Goal: Information Seeking & Learning: Learn about a topic

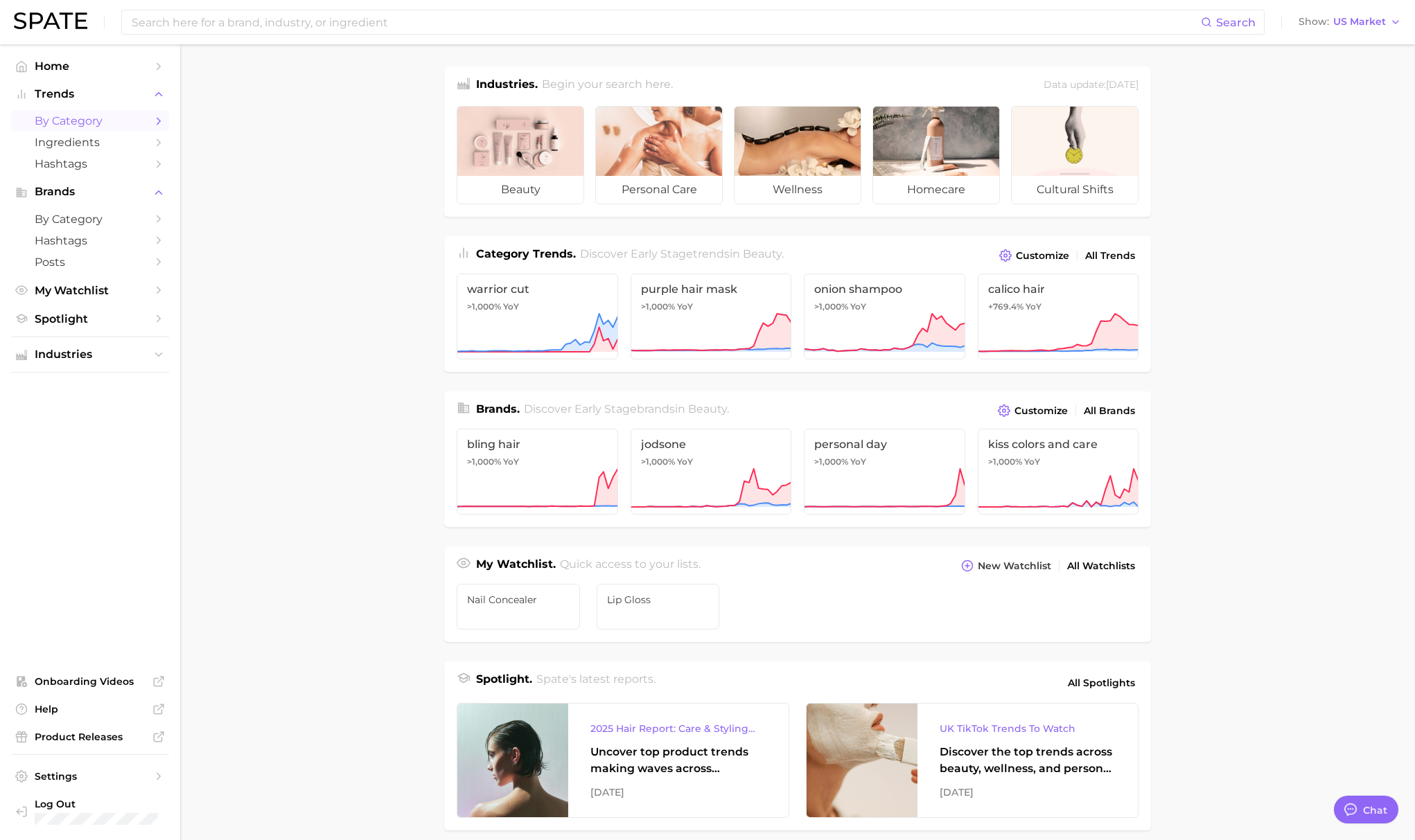
click at [77, 123] on span "by Category" at bounding box center [90, 121] width 111 height 13
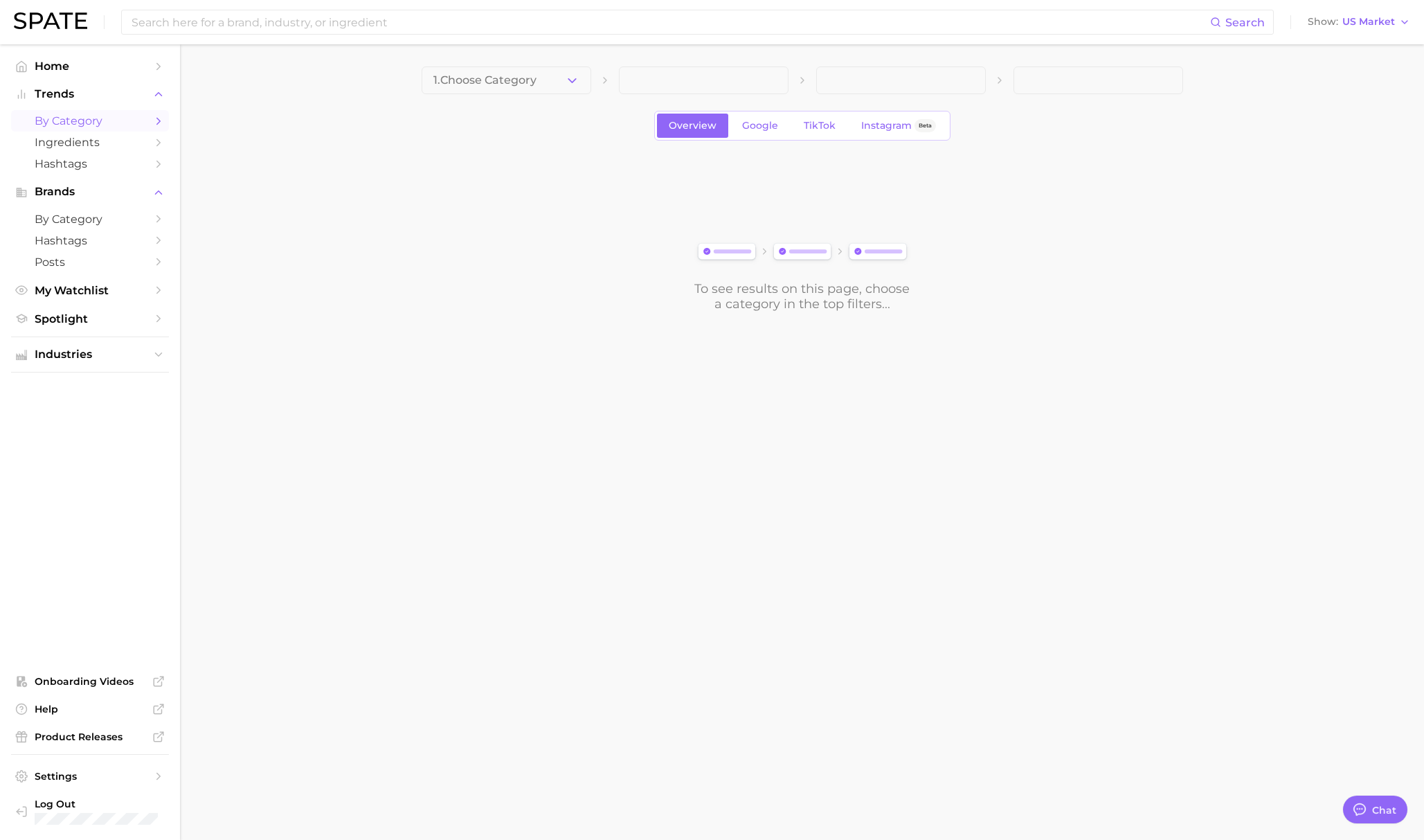
click at [499, 75] on span "1. Choose Category" at bounding box center [485, 80] width 103 height 13
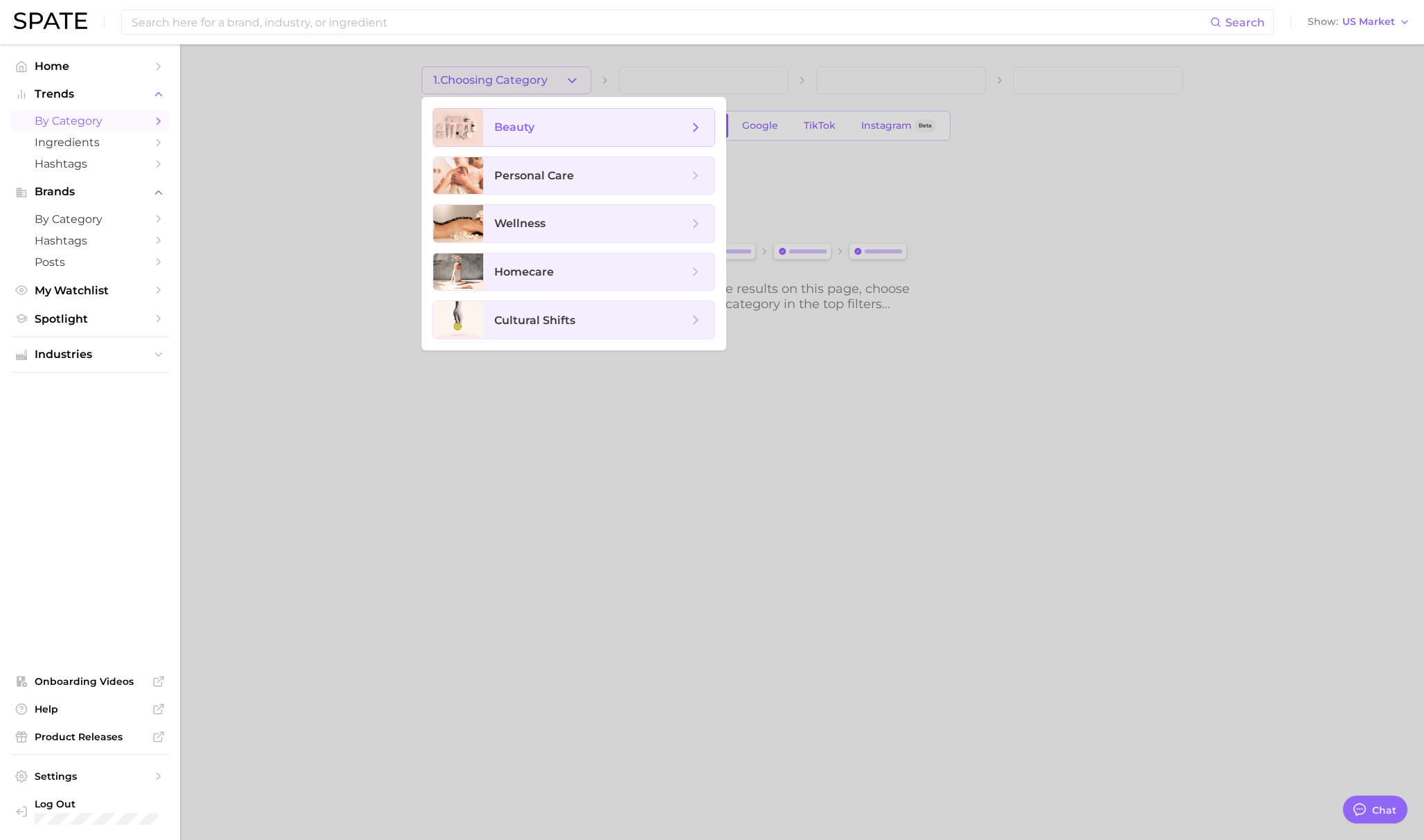
click at [505, 137] on span "beauty" at bounding box center [599, 128] width 231 height 38
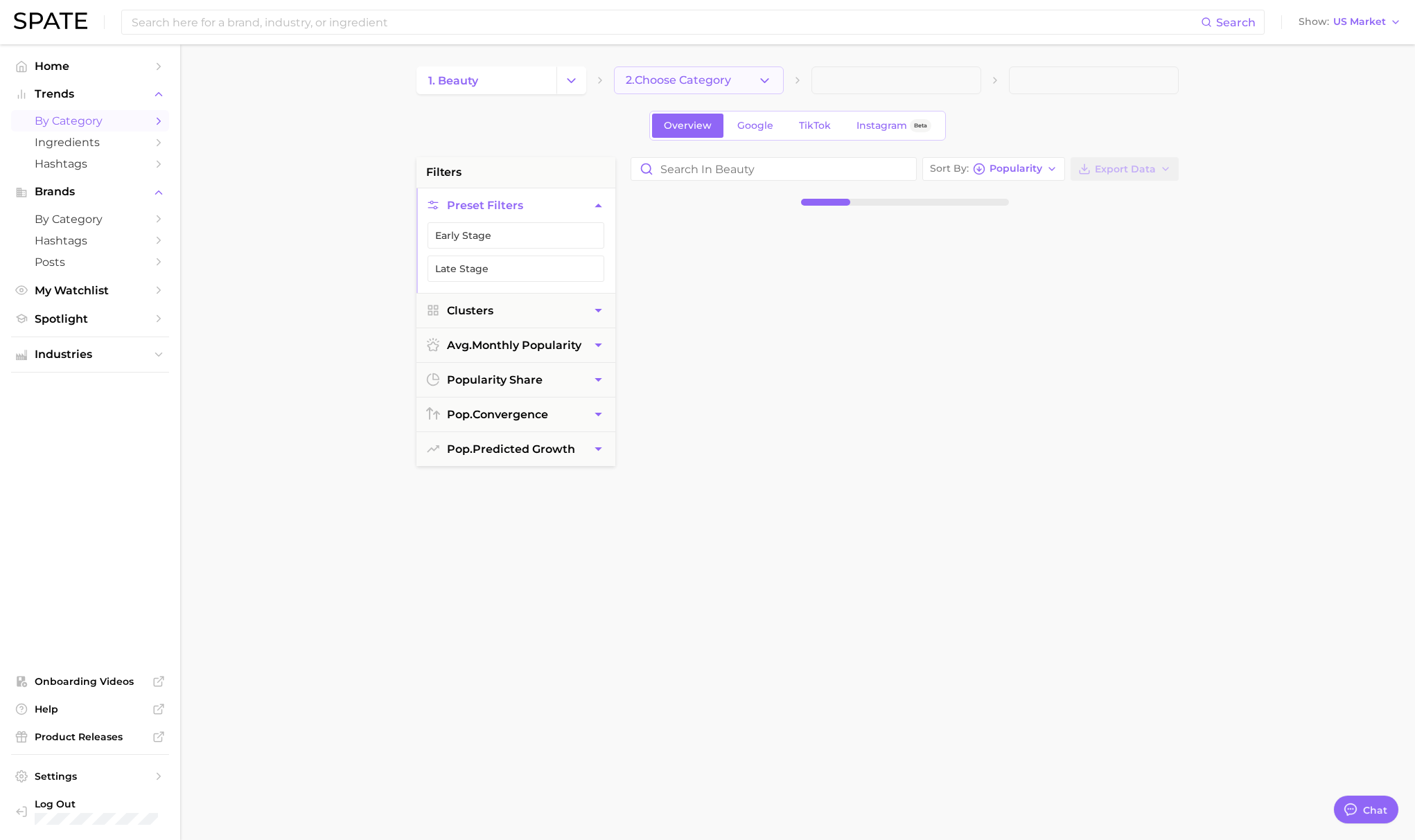
click at [717, 79] on span "2. Choose Category" at bounding box center [678, 80] width 105 height 13
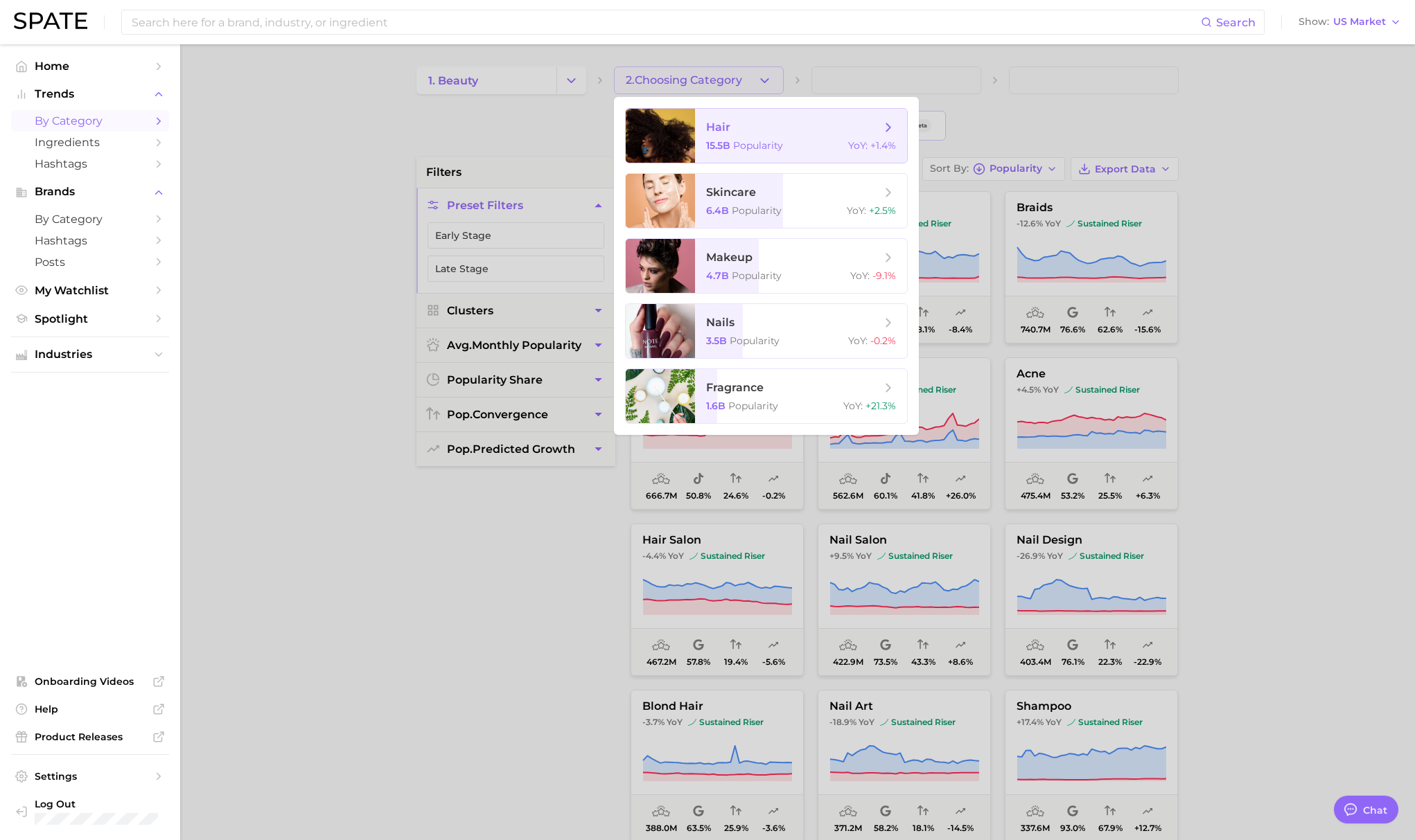
click at [738, 134] on span "hair" at bounding box center [793, 128] width 175 height 15
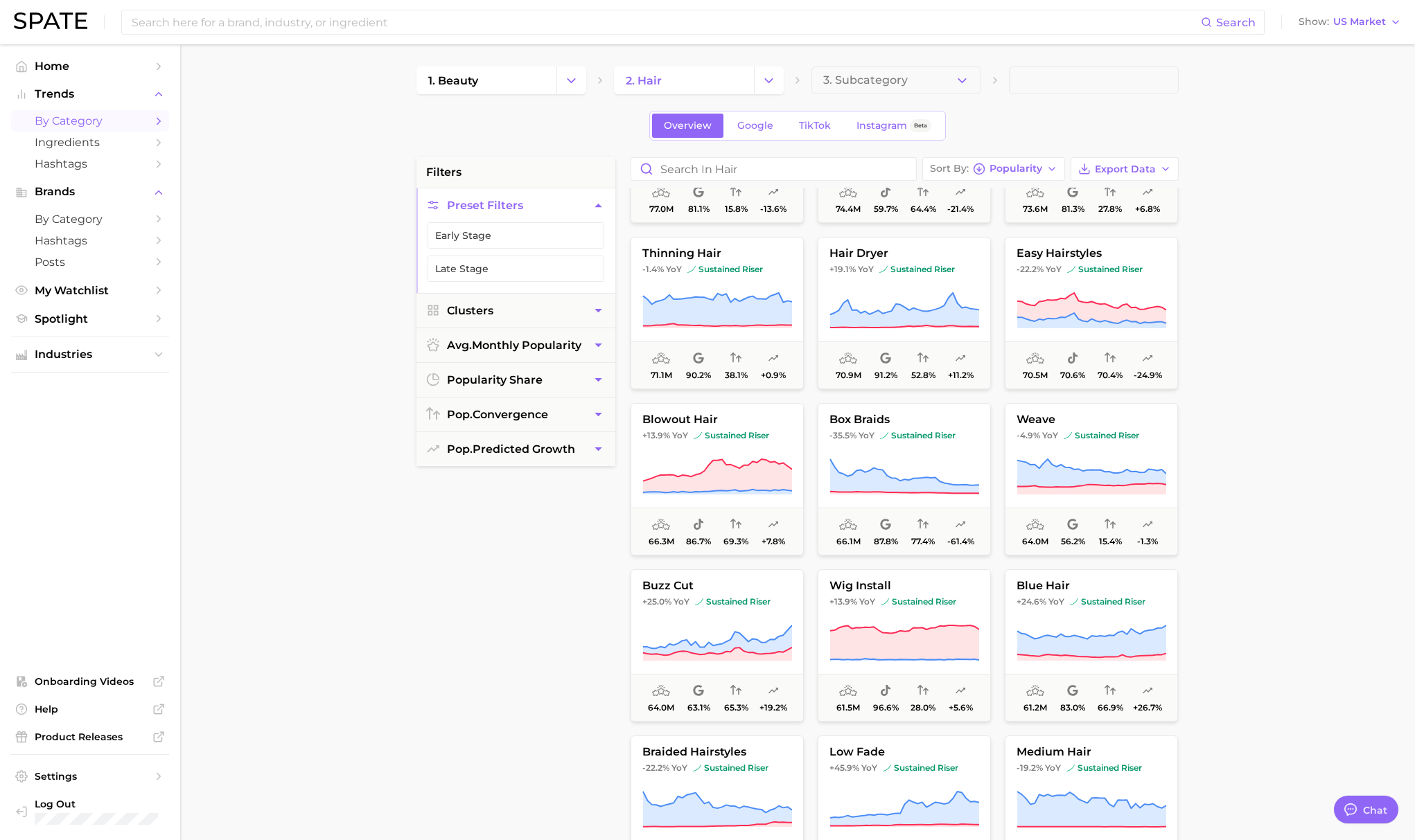
scroll to position [2445, 0]
click at [98, 66] on span "Home" at bounding box center [90, 66] width 111 height 13
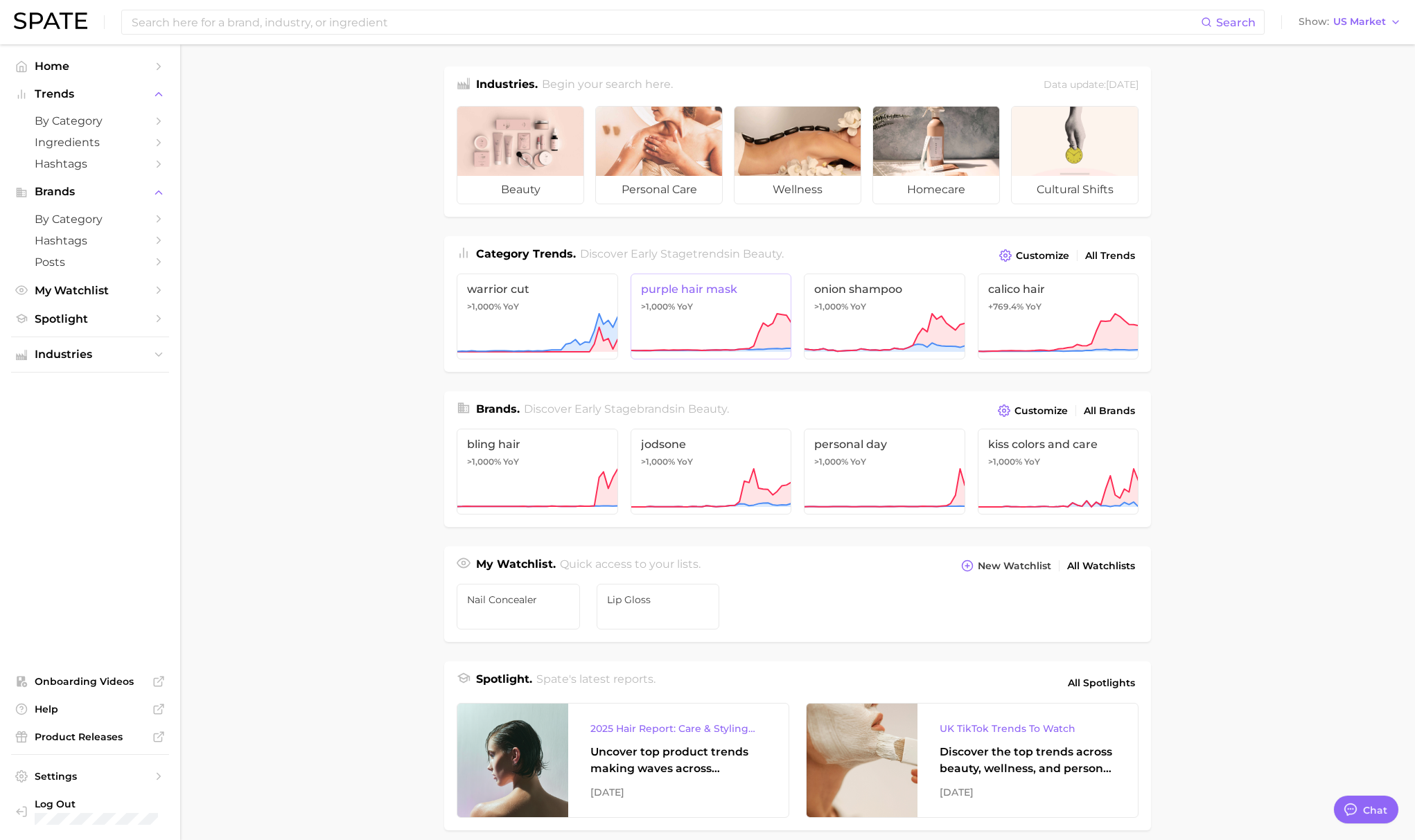
click at [725, 331] on icon at bounding box center [711, 333] width 161 height 42
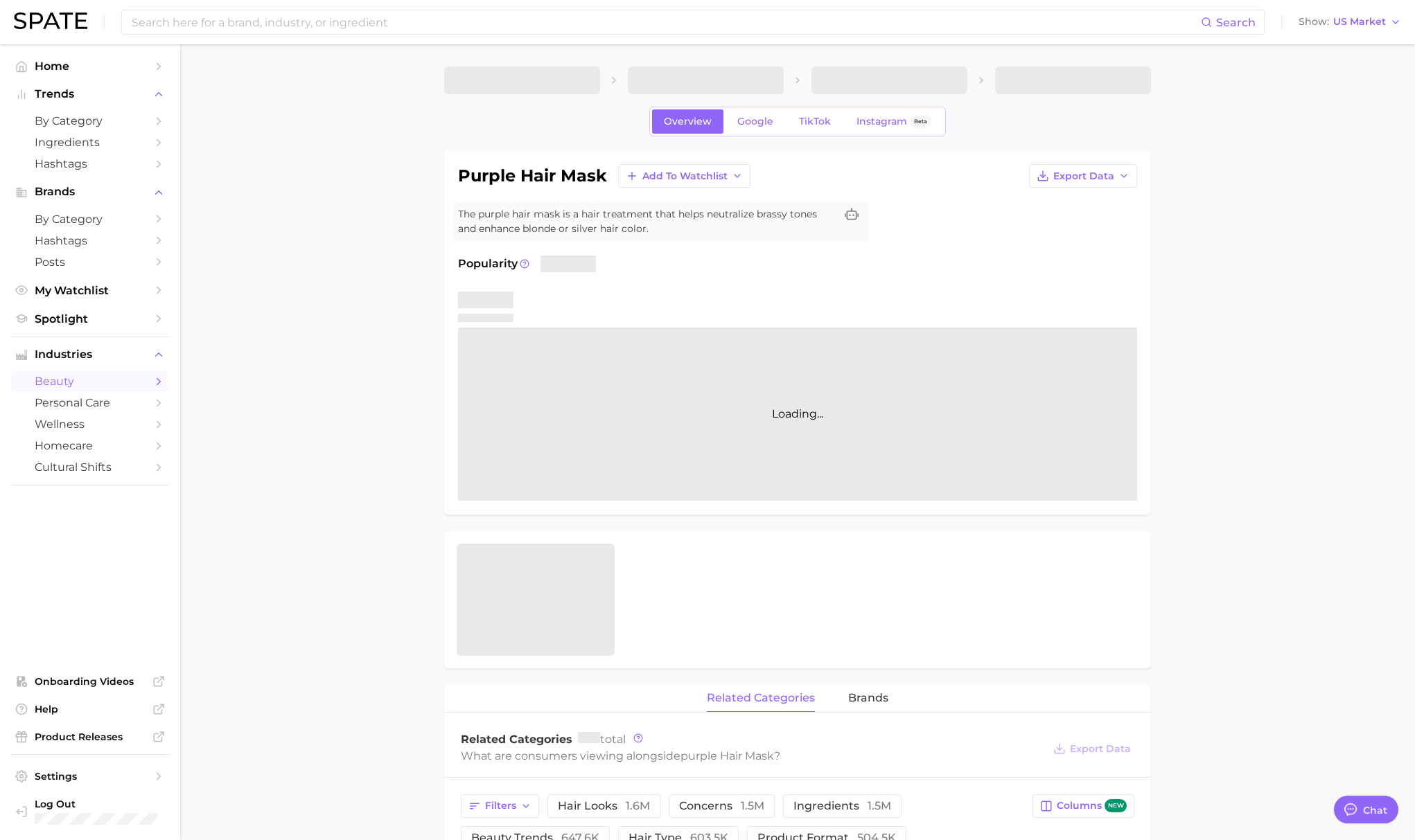
type textarea "x"
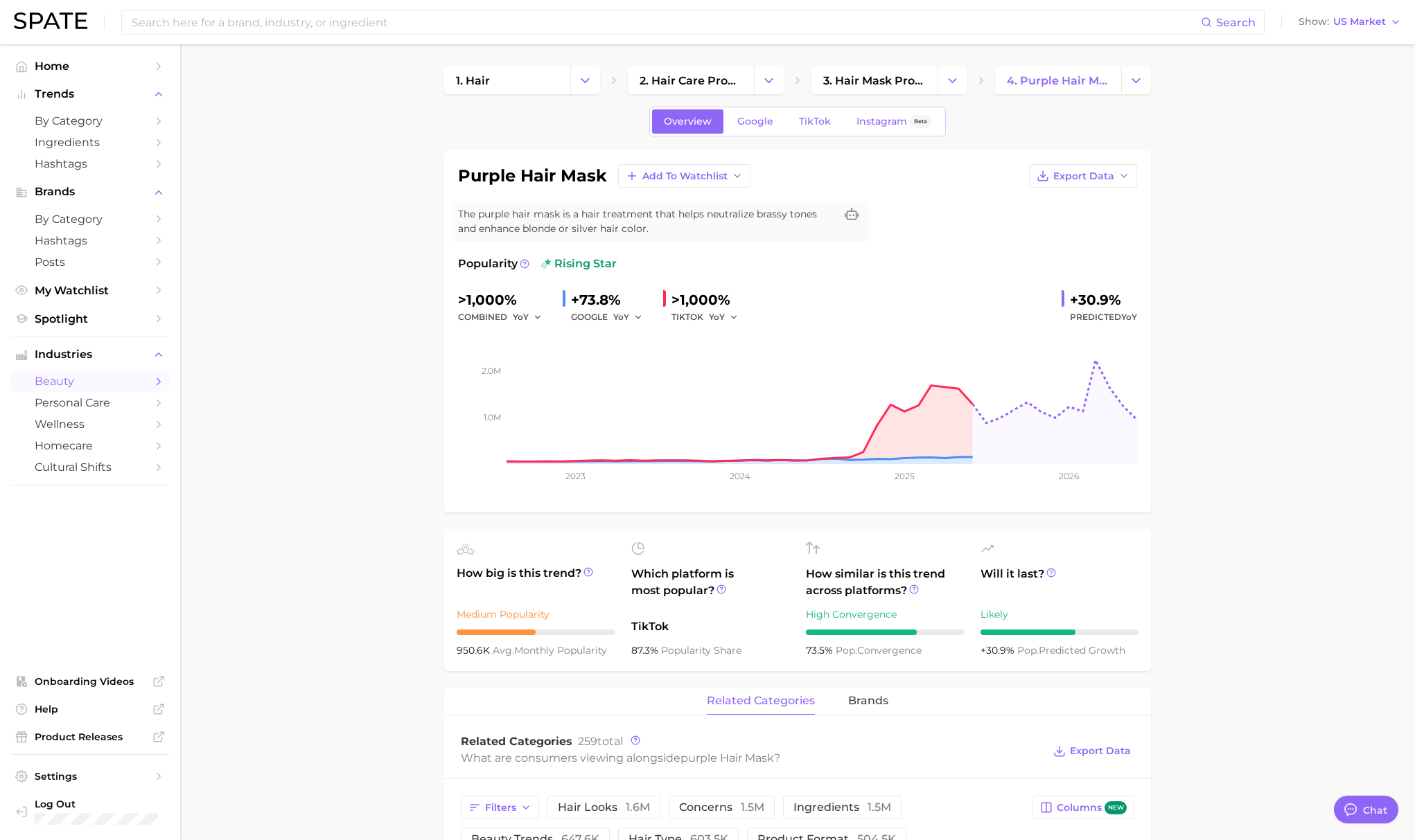
click at [752, 134] on div "Overview Google TikTok Instagram Beta" at bounding box center [797, 121] width 297 height 30
click at [824, 125] on span "TikTok" at bounding box center [815, 121] width 32 height 12
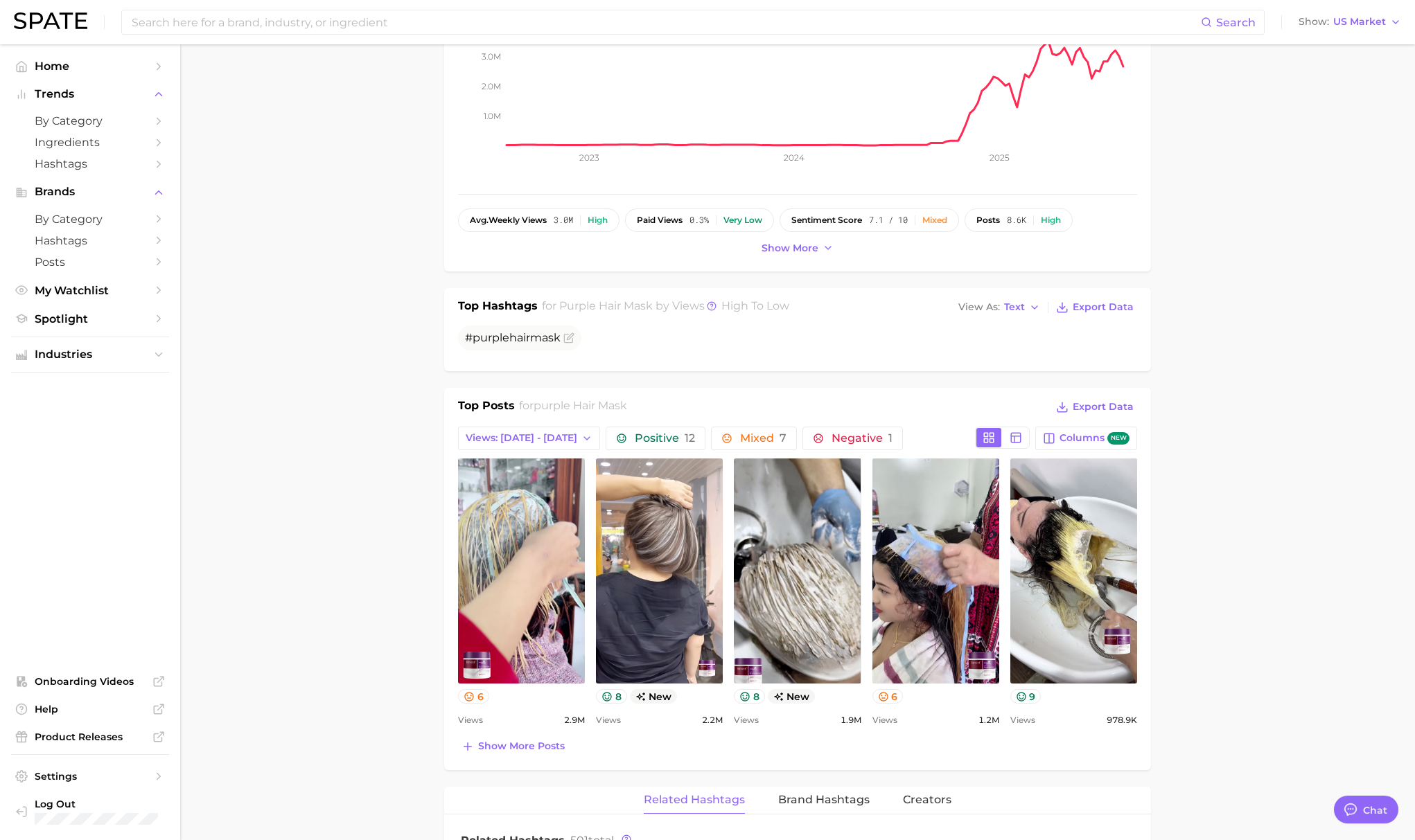
scroll to position [317, 0]
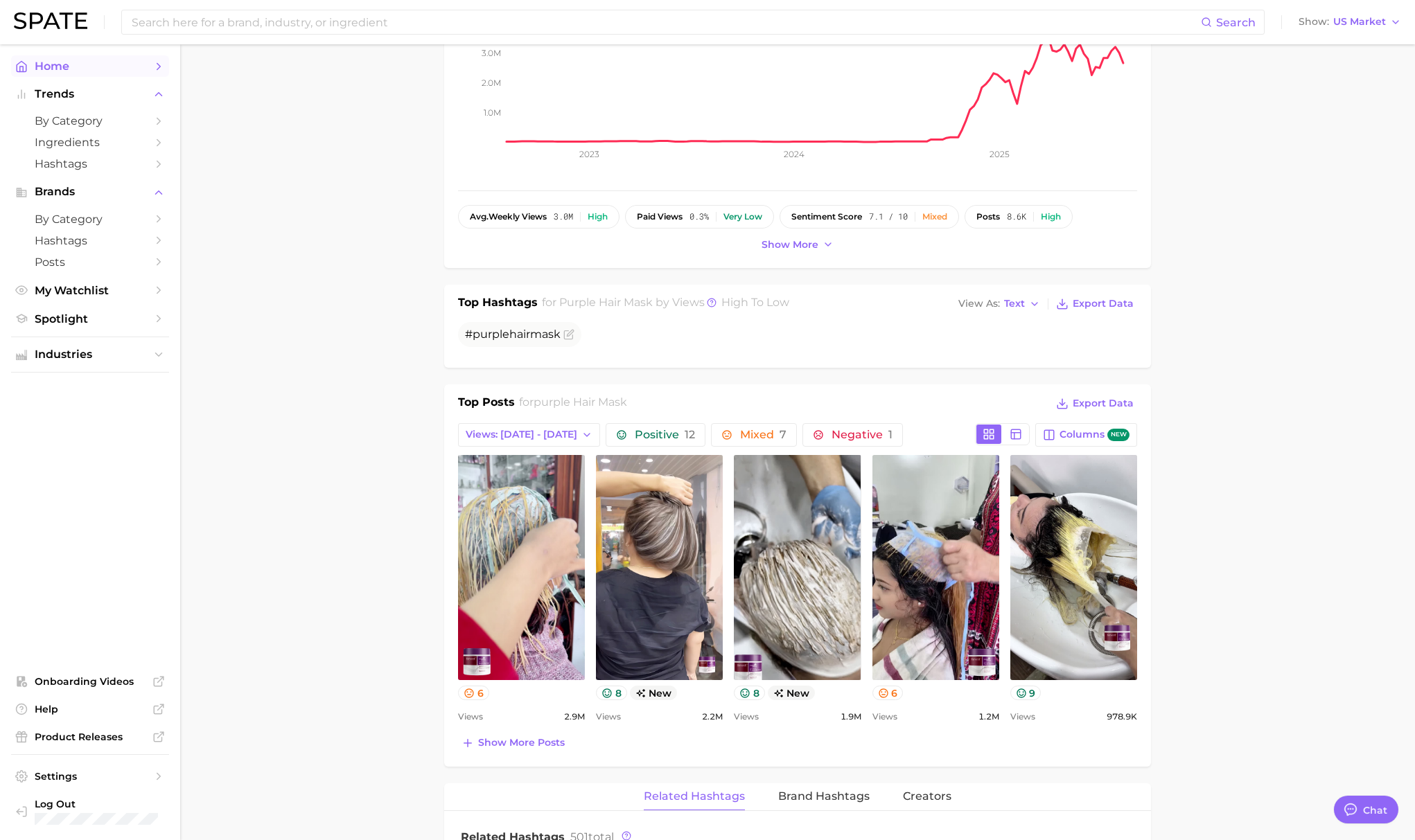
click at [70, 76] on link "Home" at bounding box center [90, 66] width 158 height 22
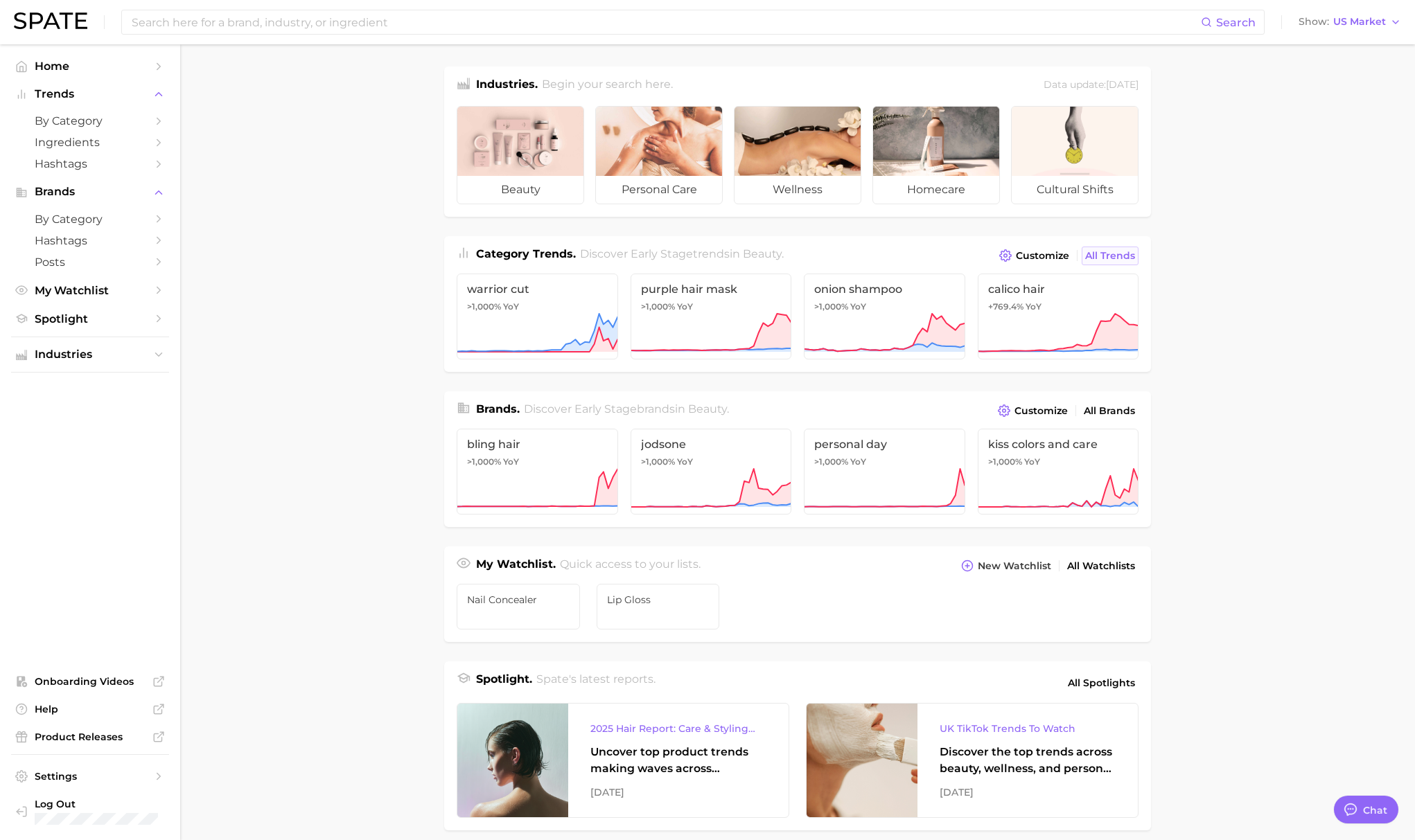
click at [1120, 256] on span "All Trends" at bounding box center [1109, 255] width 50 height 12
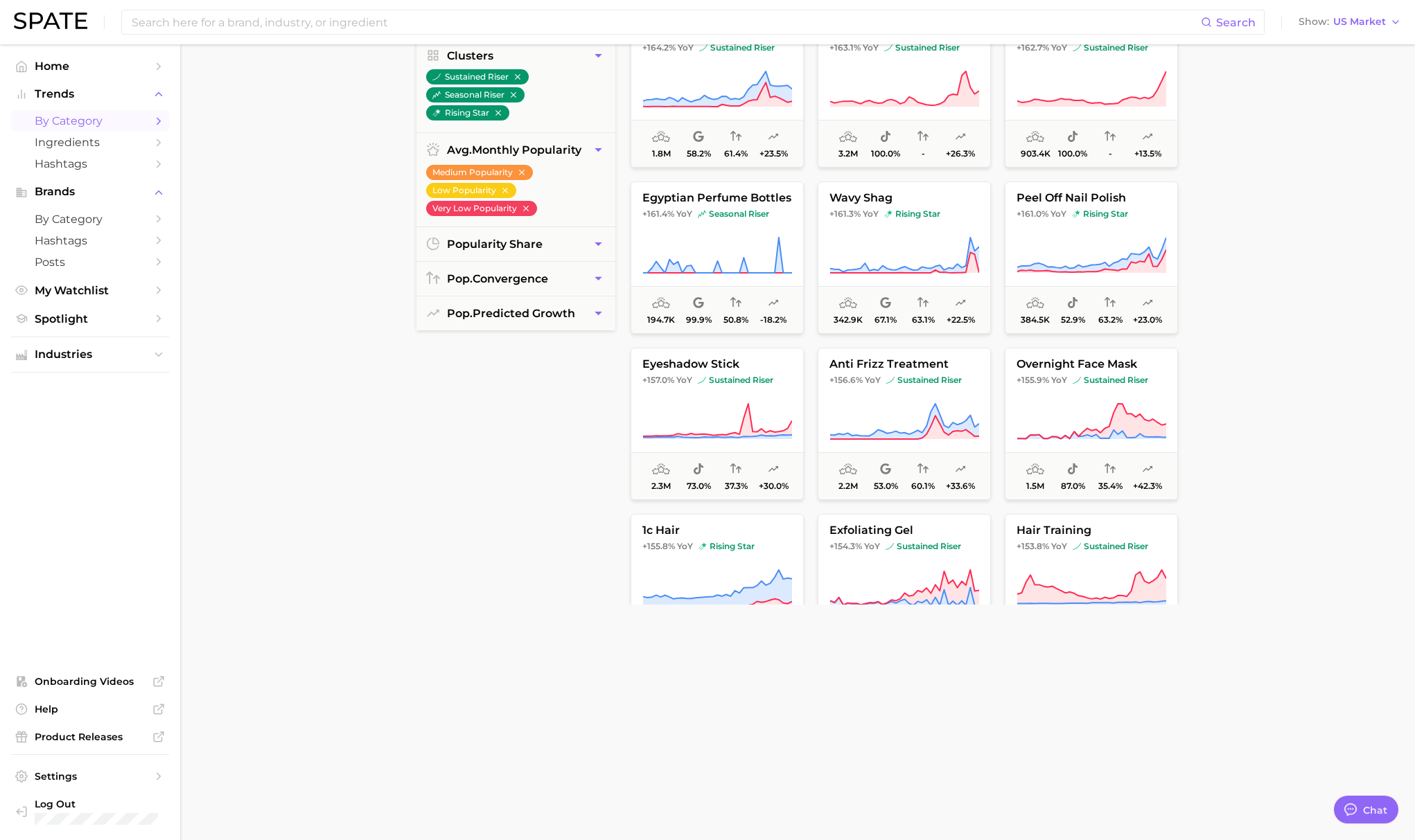
scroll to position [3640, 0]
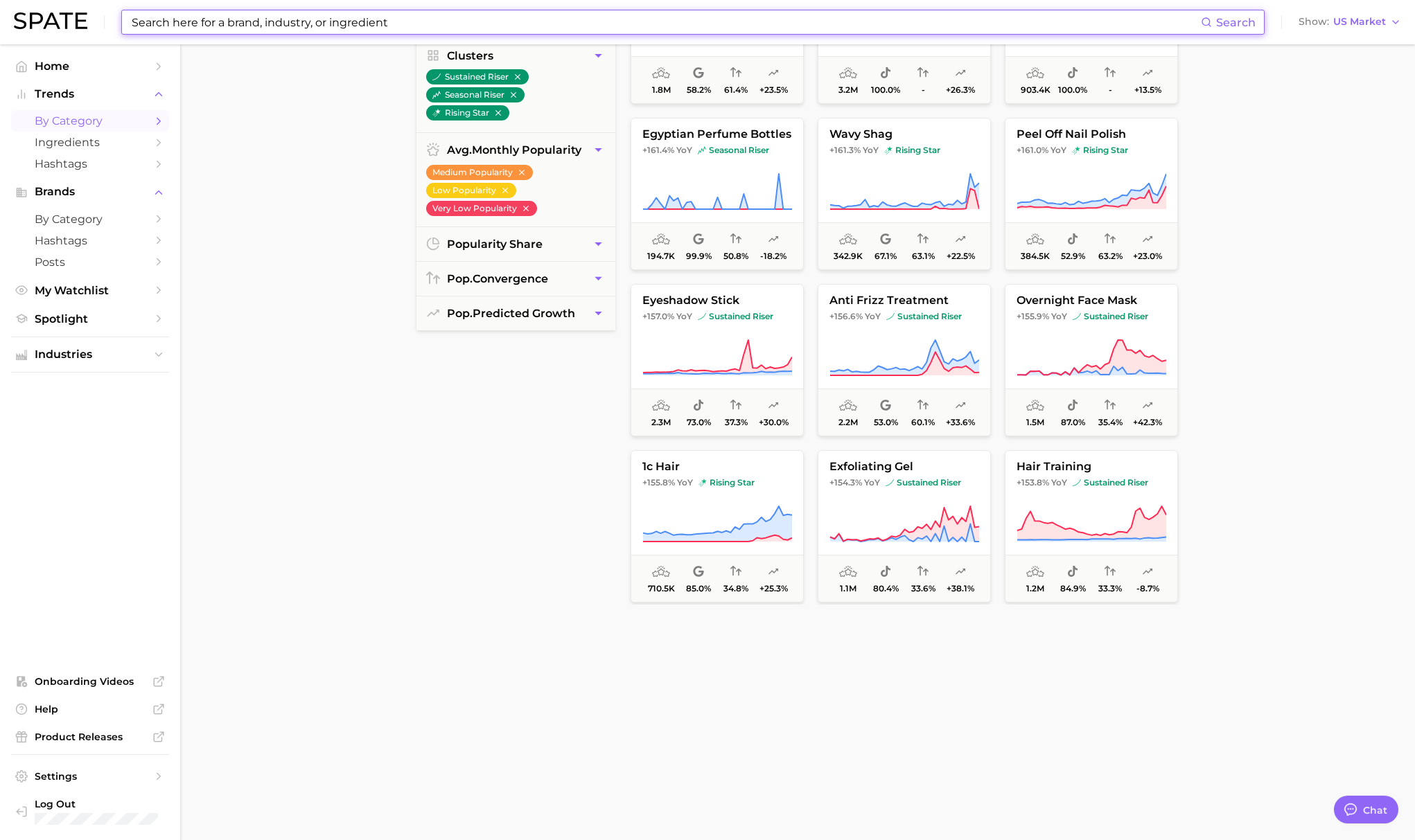
click at [473, 24] on input at bounding box center [665, 22] width 1070 height 24
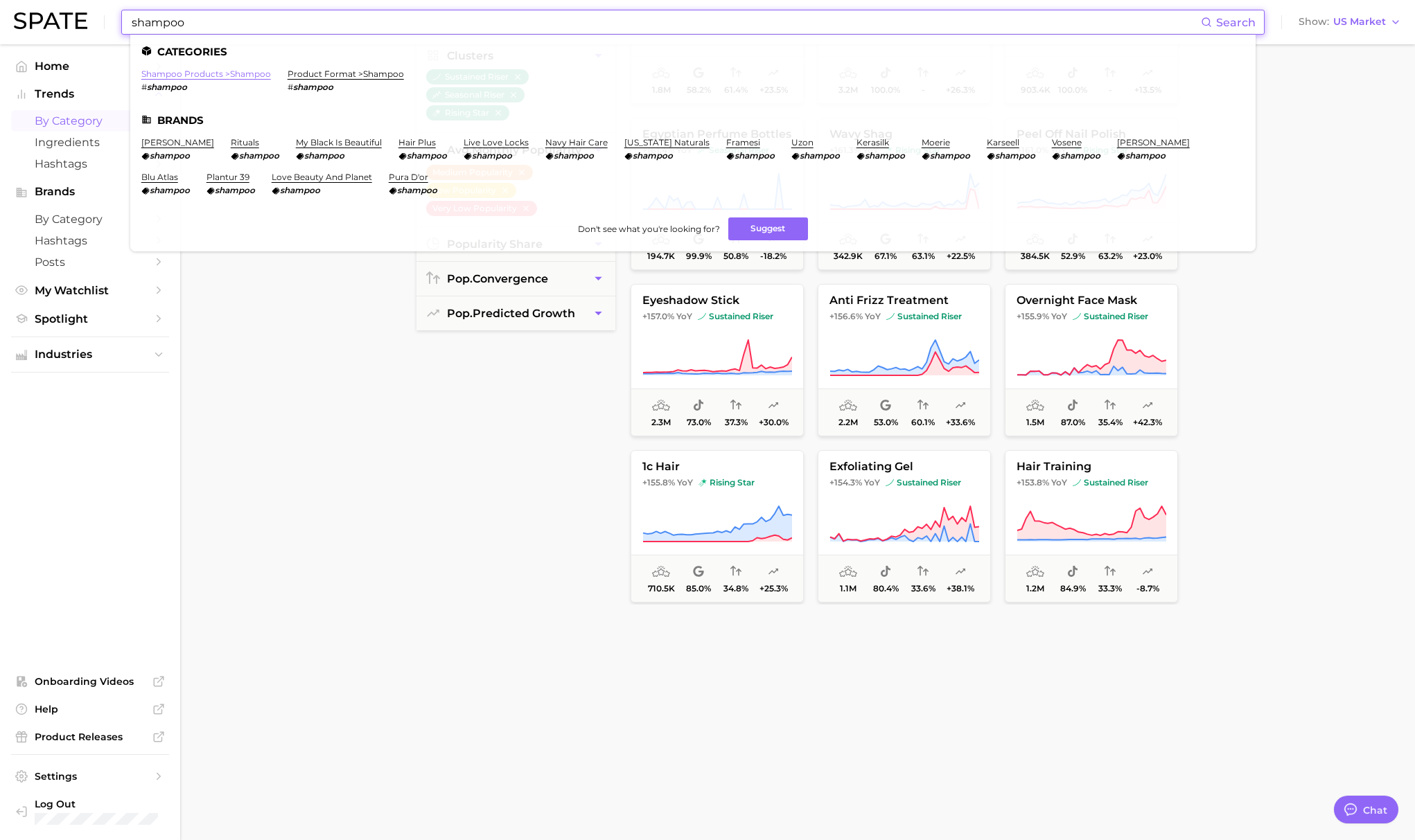
type input "shampoo"
click at [246, 73] on link "shampoo products > shampoo" at bounding box center [206, 73] width 130 height 10
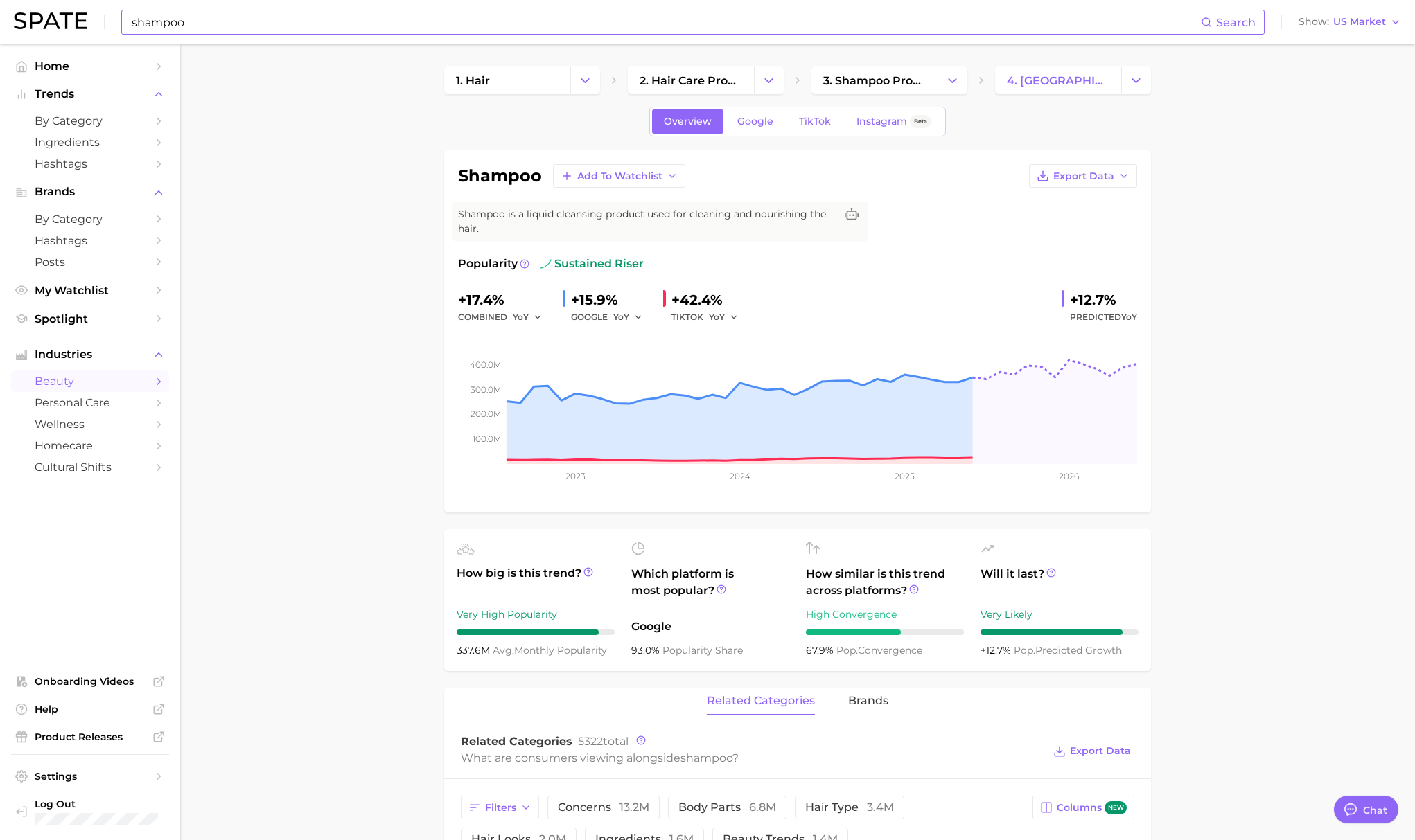
click at [457, 15] on input "shampoo" at bounding box center [665, 22] width 1070 height 24
type input "s"
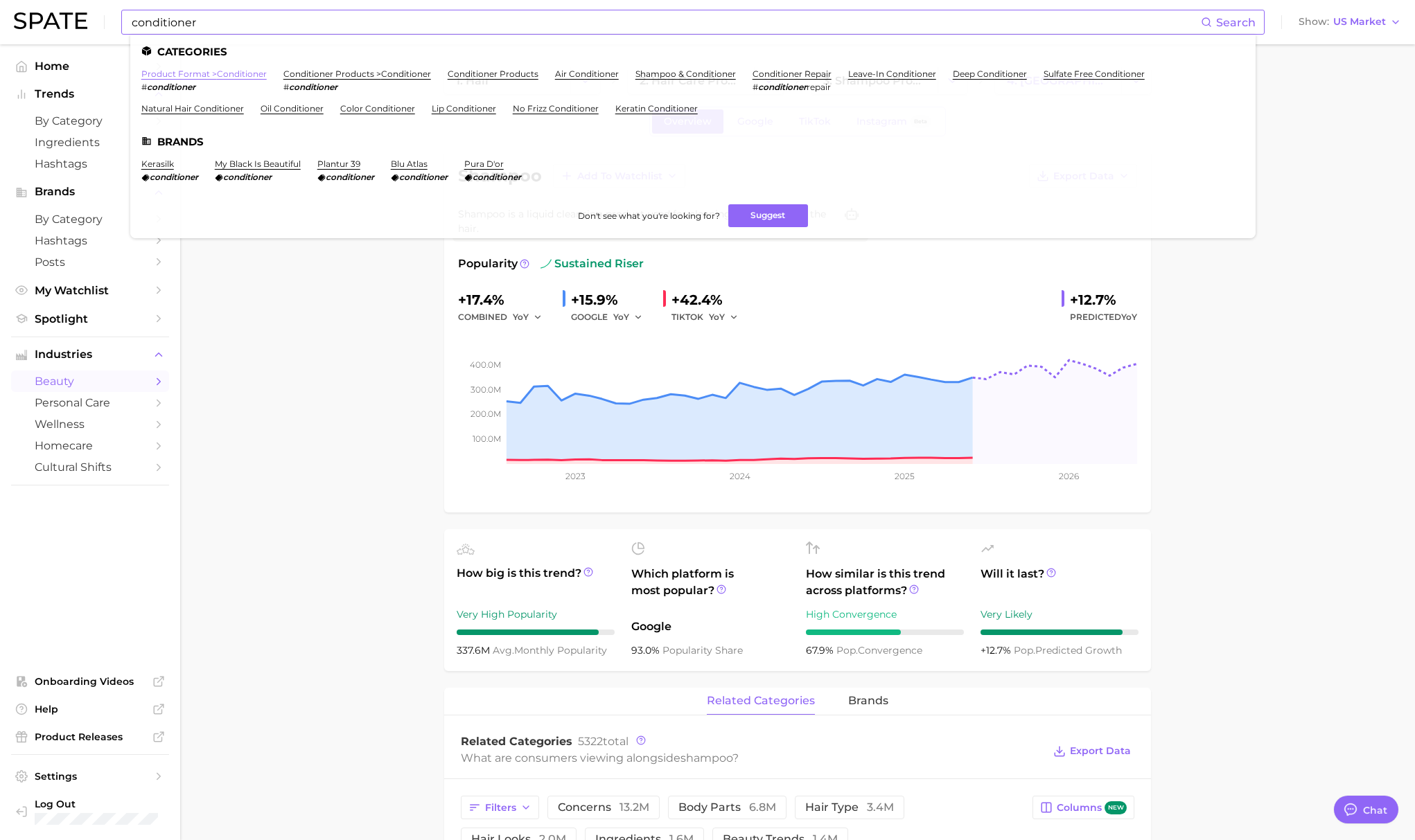
click at [196, 78] on link "product format > conditioner" at bounding box center [204, 73] width 126 height 10
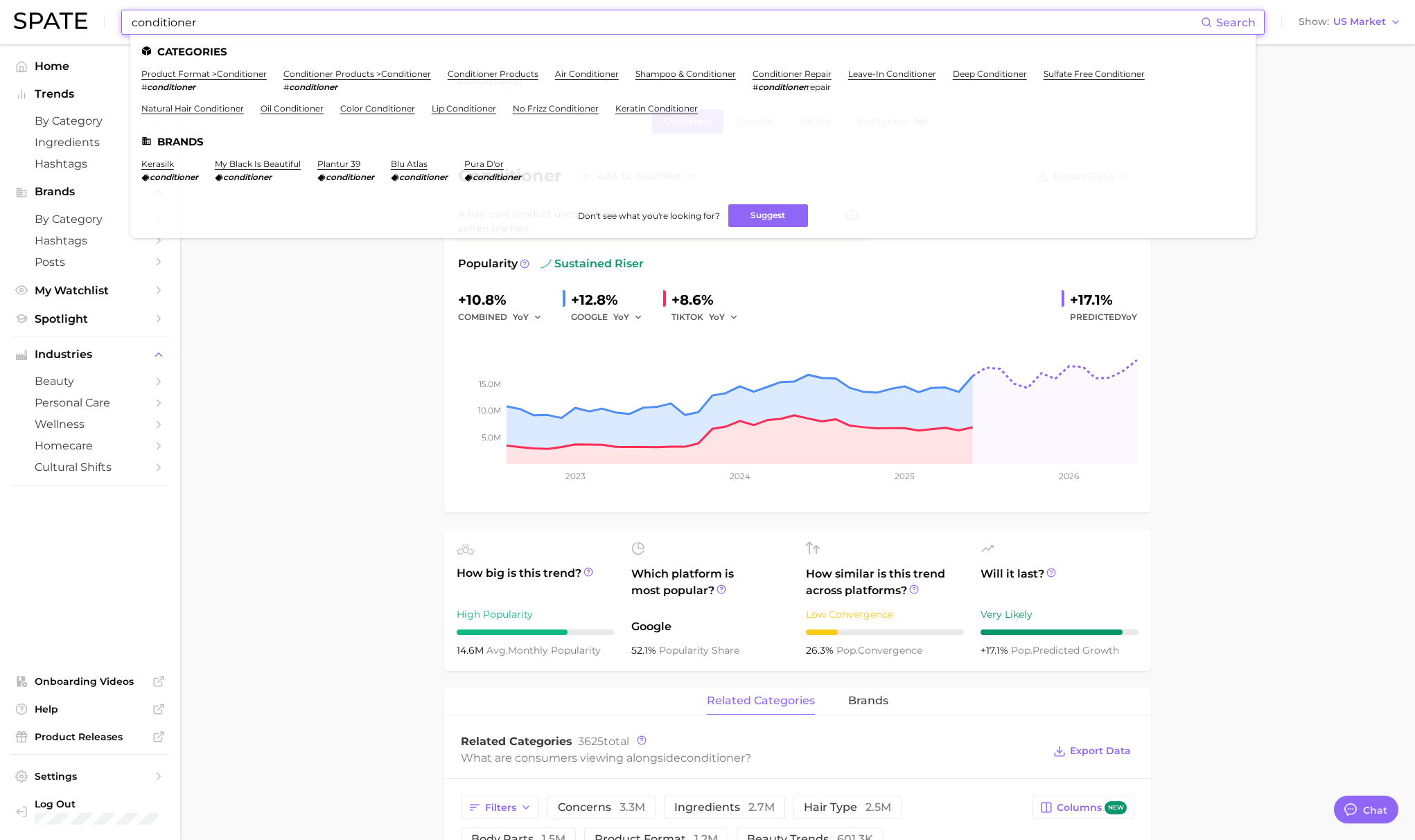
click at [229, 33] on input "conditioner" at bounding box center [665, 22] width 1070 height 24
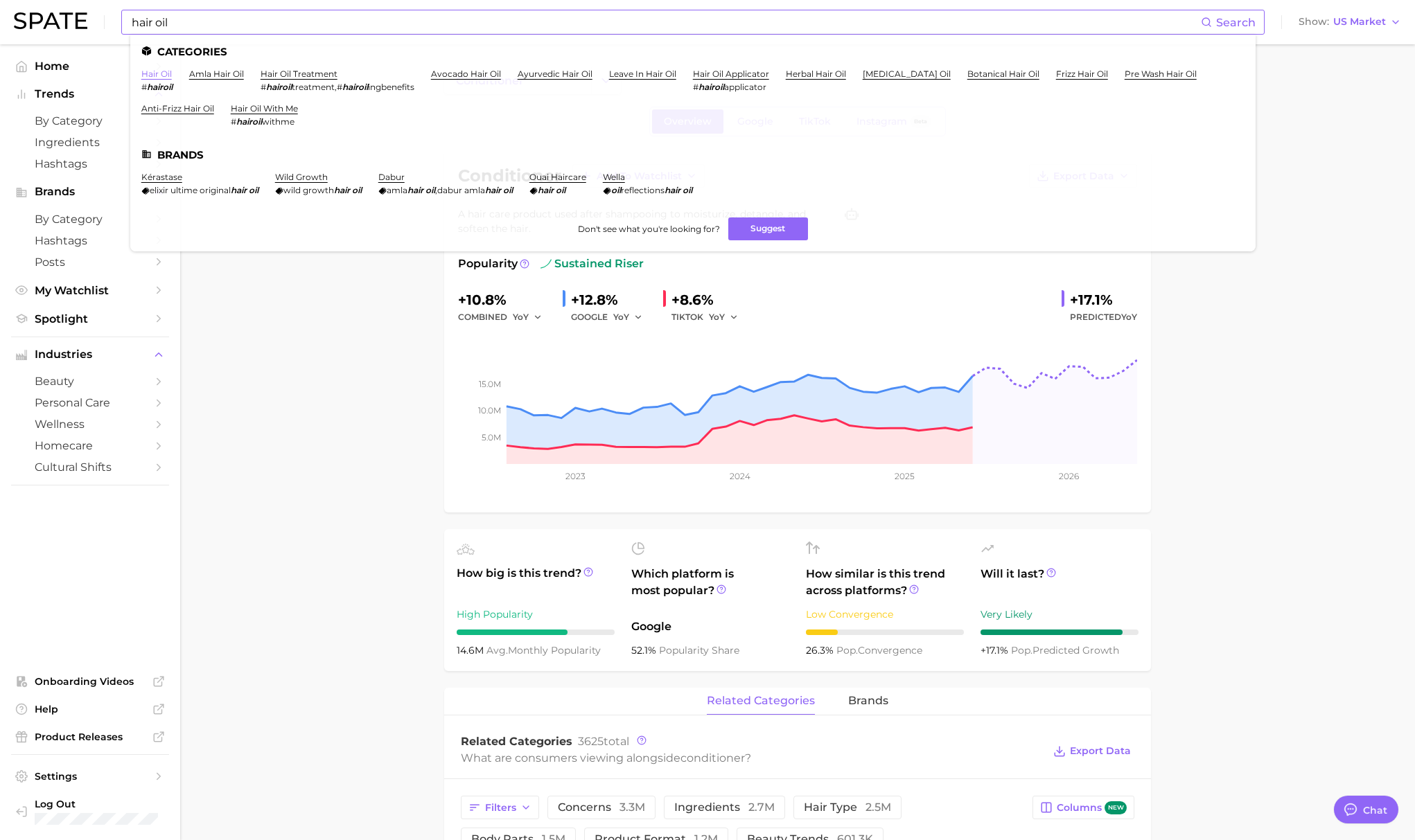
click at [152, 74] on link "hair oil" at bounding box center [156, 73] width 31 height 10
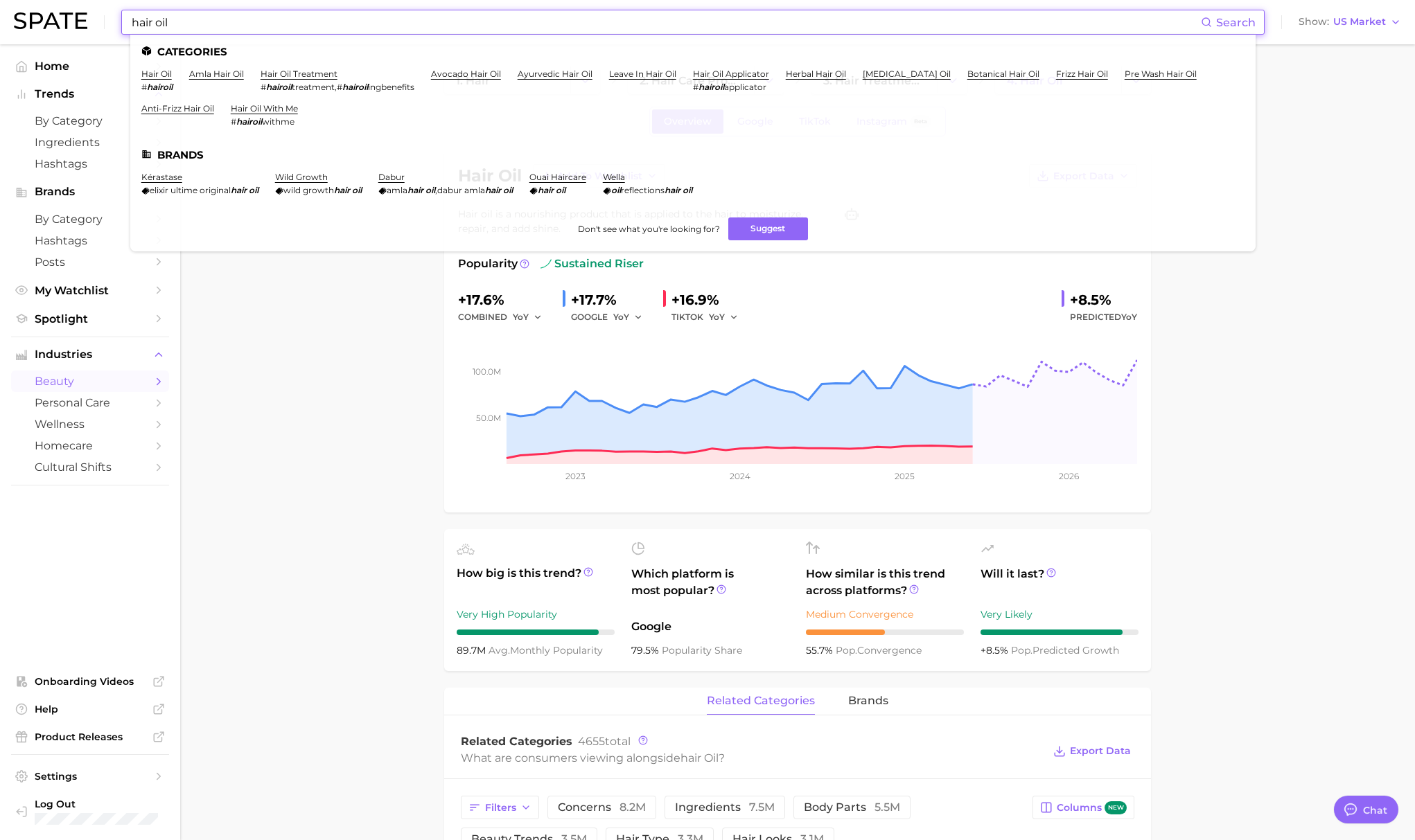
click at [193, 27] on input "hair oil" at bounding box center [665, 22] width 1070 height 24
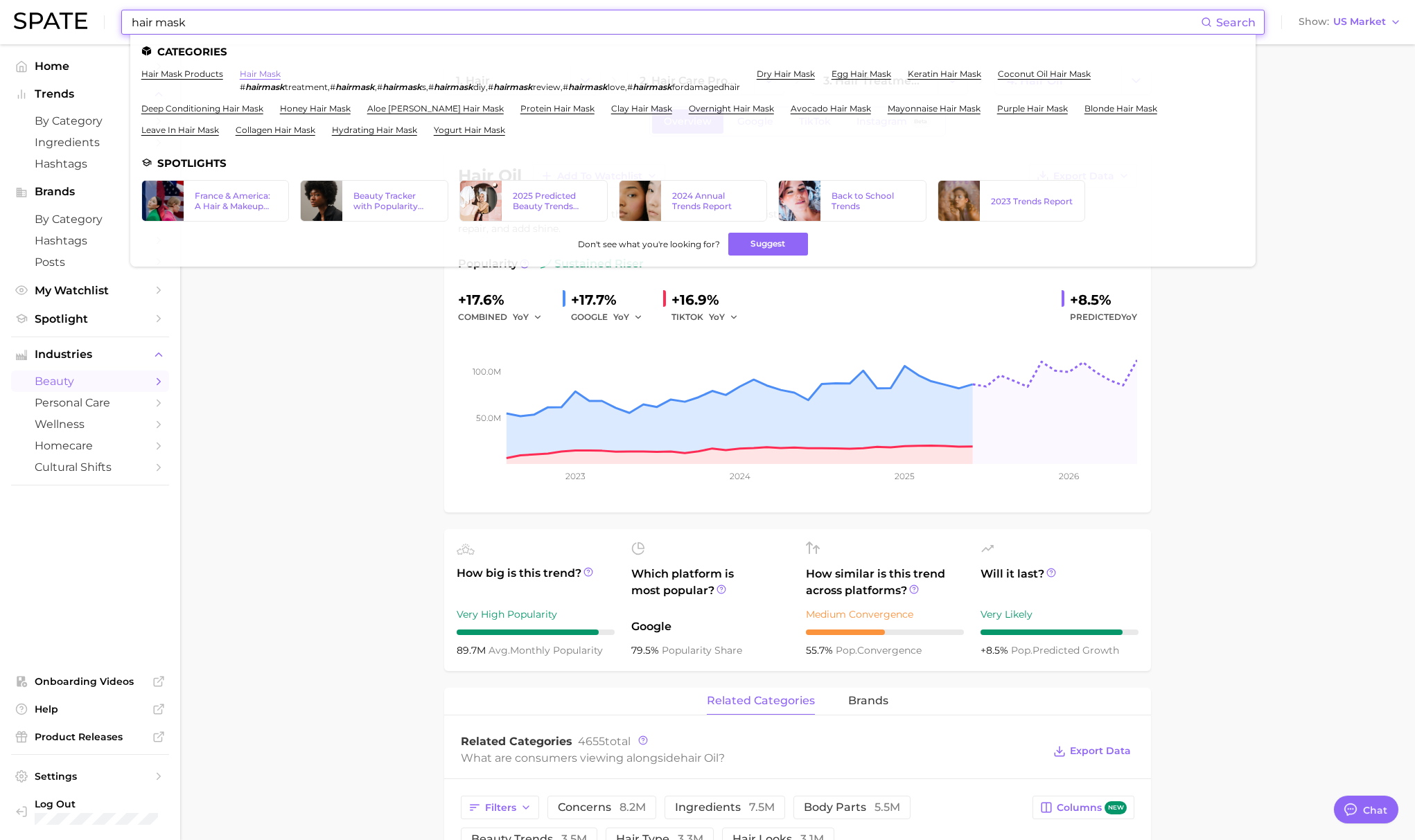
type input "hair mask"
click at [253, 74] on link "hair mask" at bounding box center [260, 73] width 41 height 10
